Goal: Task Accomplishment & Management: Use online tool/utility

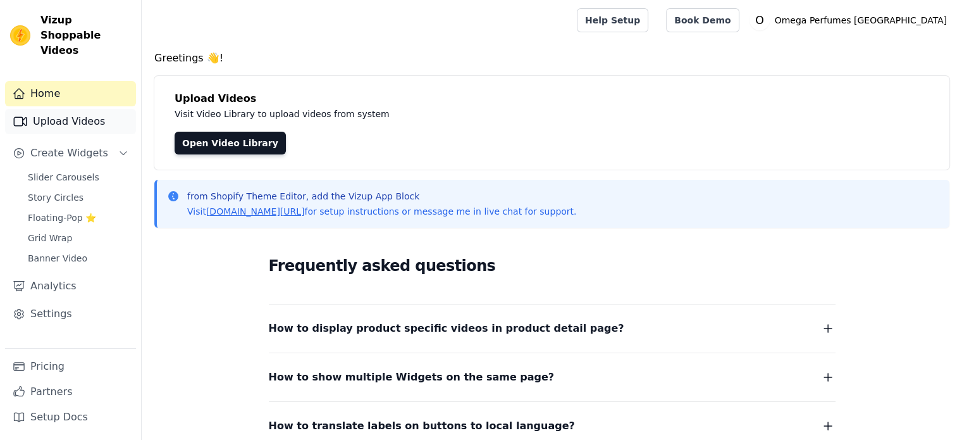
click at [66, 111] on link "Upload Videos" at bounding box center [70, 121] width 131 height 25
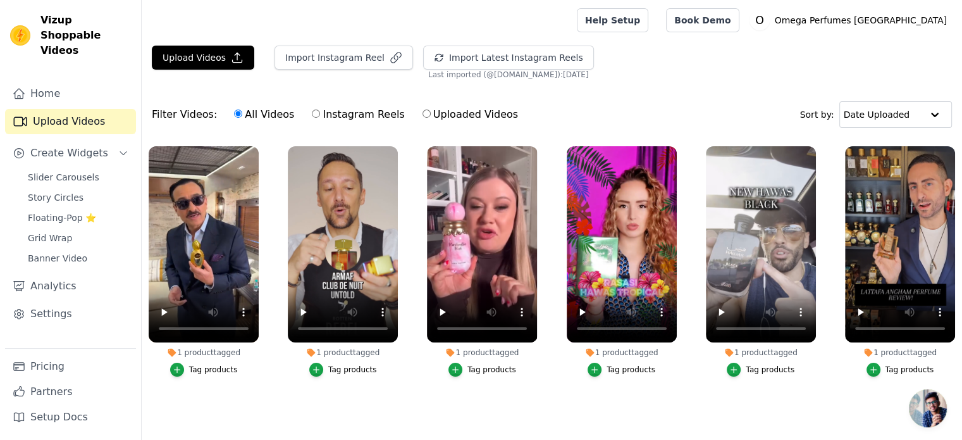
click at [541, 387] on div "1 product tagged Tag products" at bounding box center [482, 263] width 124 height 249
click at [390, 59] on icon "button" at bounding box center [396, 57] width 13 height 13
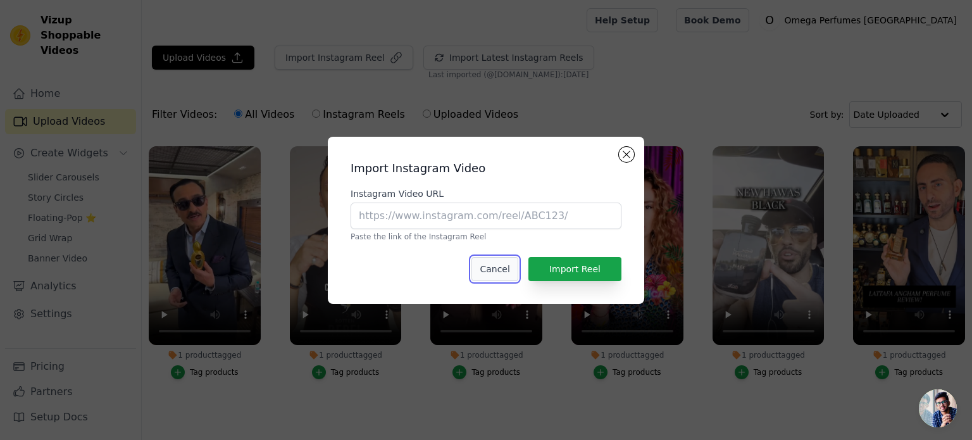
click at [506, 263] on button "Cancel" at bounding box center [494, 269] width 46 height 24
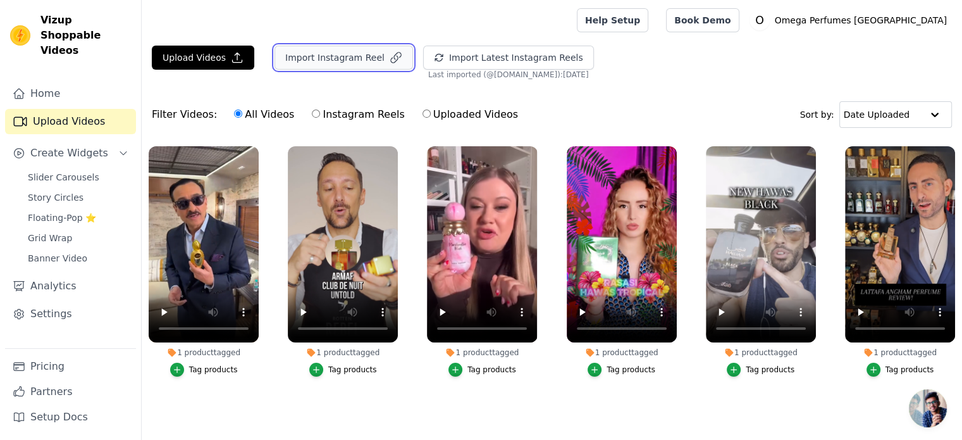
click at [390, 53] on icon "button" at bounding box center [396, 57] width 13 height 13
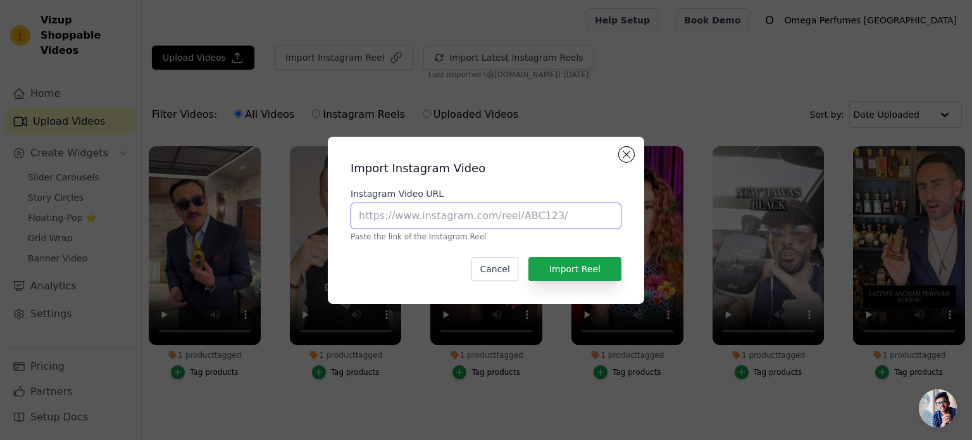
click at [461, 213] on input "Instagram Video URL" at bounding box center [486, 215] width 271 height 27
paste input "https://www.instagram.com/reel/CwGBVtCoTAu/?igsh=MWM2M2R5NW93Nm5jZQ=="
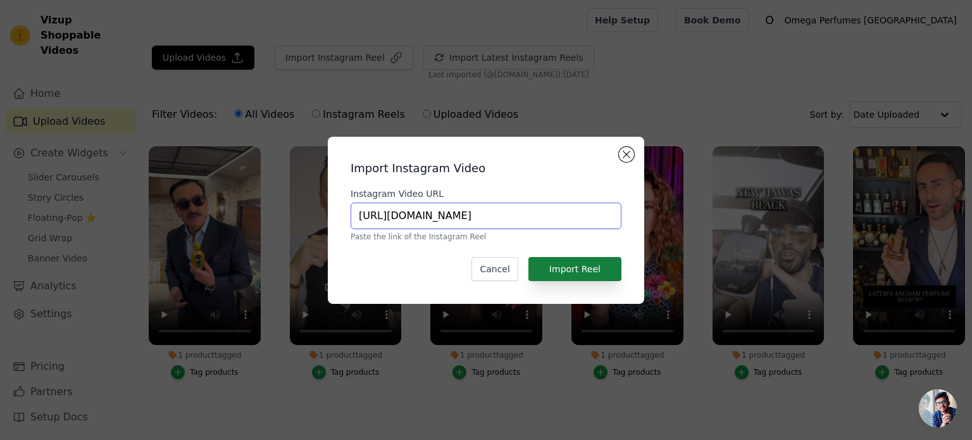
type input "https://www.instagram.com/reel/CwGBVtCoTAu/?igsh=MWM2M2R5NW93Nm5jZQ=="
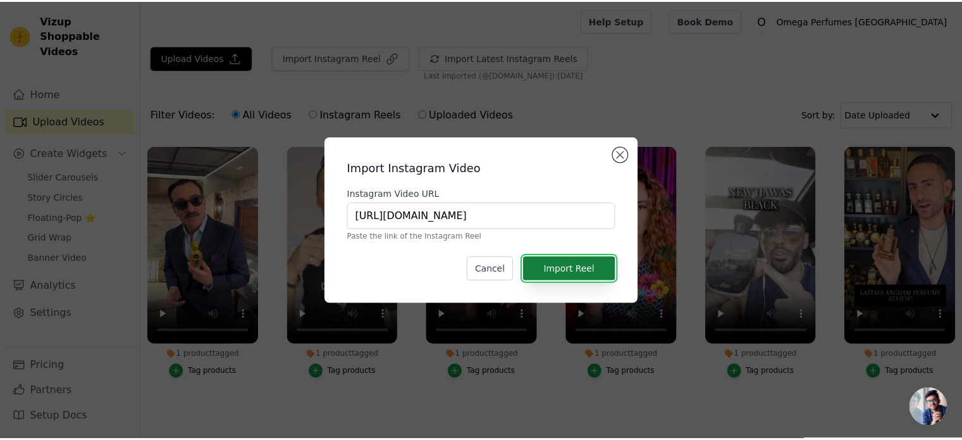
scroll to position [0, 0]
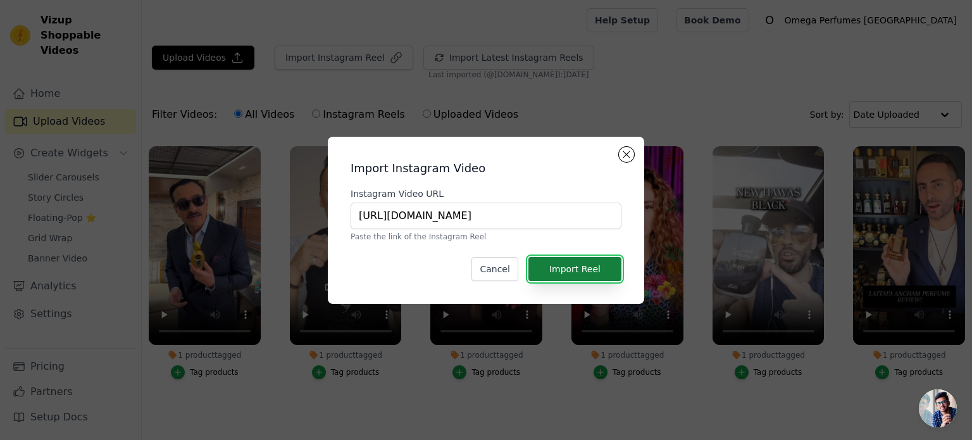
click at [592, 270] on button "Import Reel" at bounding box center [574, 269] width 93 height 24
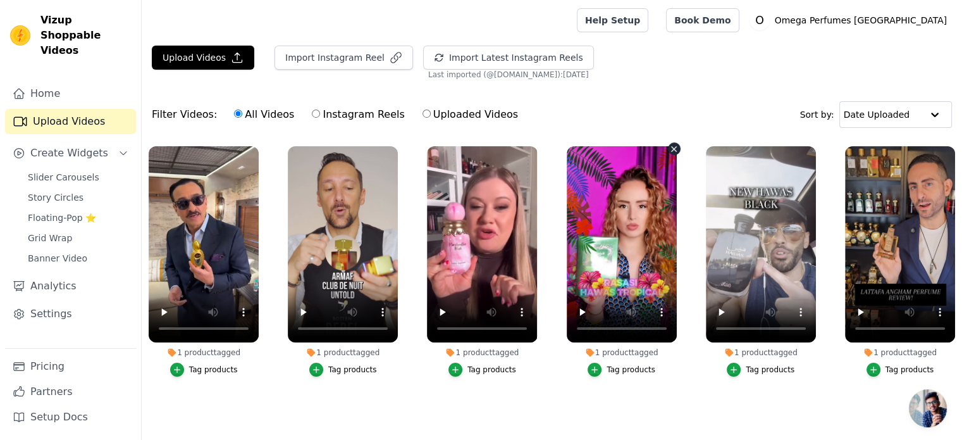
scroll to position [25, 0]
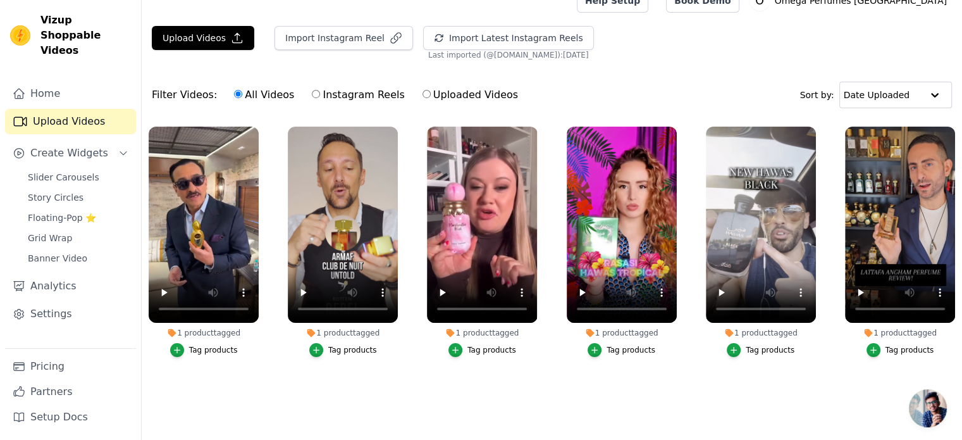
click at [312, 90] on input "Instagram Reels" at bounding box center [316, 94] width 8 height 8
radio input "true"
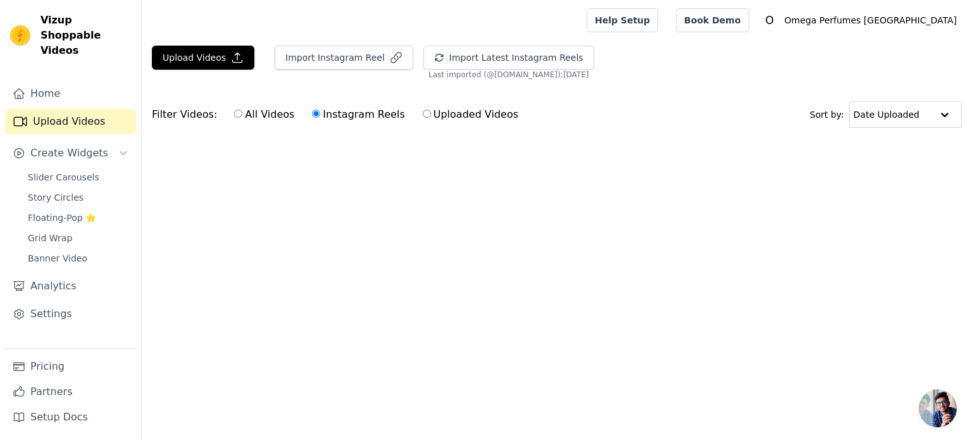
click at [423, 115] on input "Uploaded Videos" at bounding box center [427, 113] width 8 height 8
radio input "true"
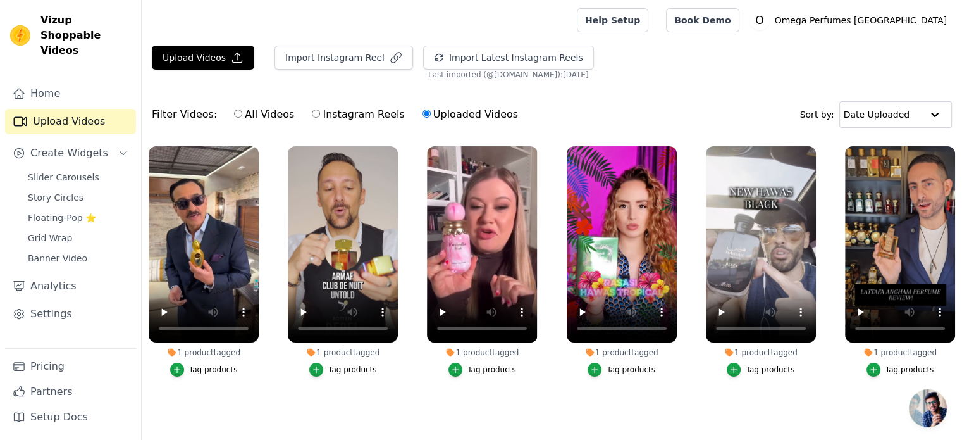
click at [312, 115] on input "Instagram Reels" at bounding box center [316, 113] width 8 height 8
radio input "true"
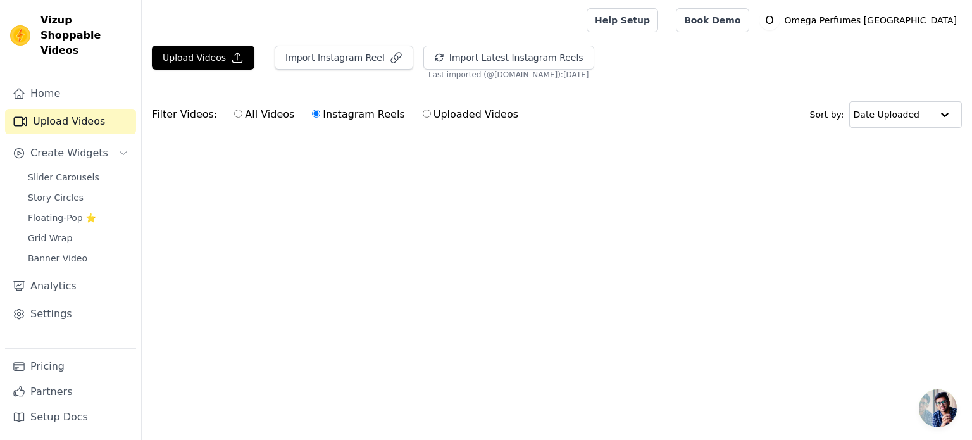
click at [235, 116] on label "All Videos" at bounding box center [263, 114] width 61 height 16
click at [235, 116] on input "All Videos" at bounding box center [238, 113] width 8 height 8
radio input "true"
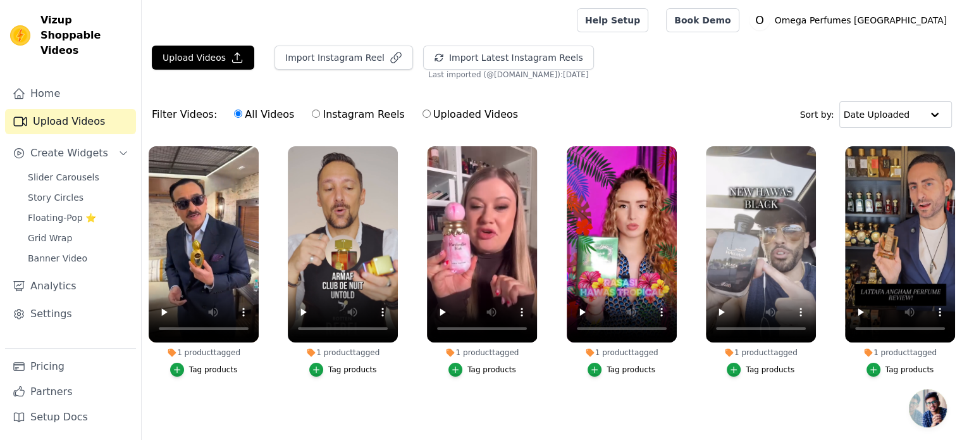
click at [306, 28] on div at bounding box center [357, 20] width 410 height 40
